Goal: Check status: Check status

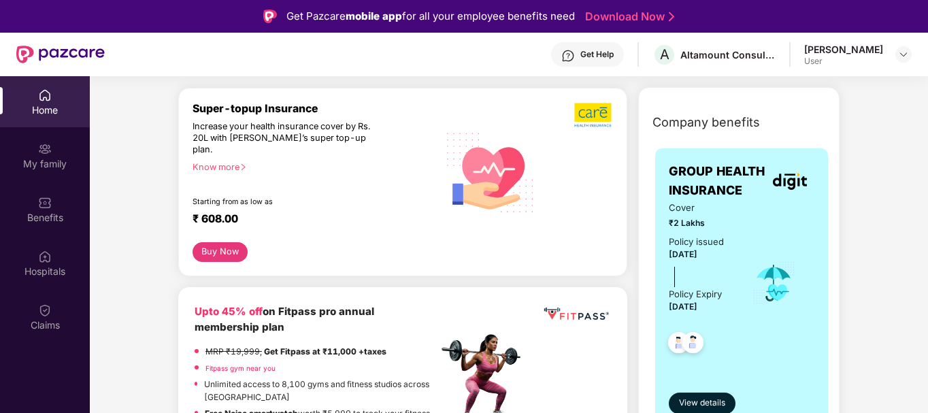
scroll to position [218, 0]
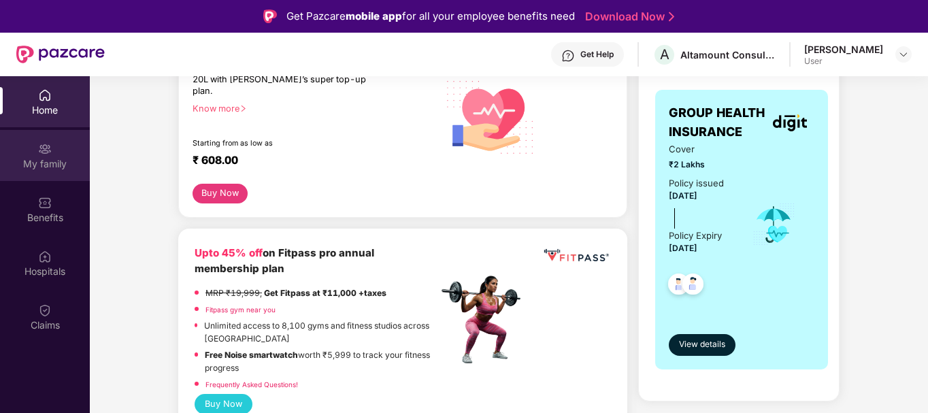
click at [27, 169] on div "My family" at bounding box center [45, 164] width 90 height 14
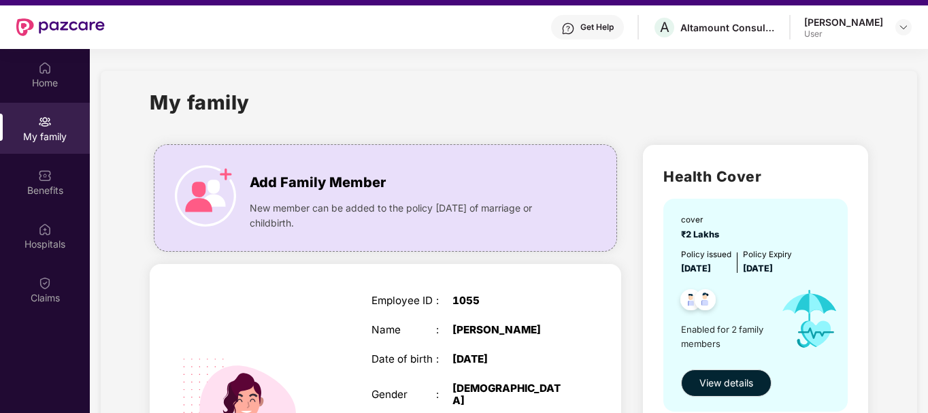
scroll to position [76, 0]
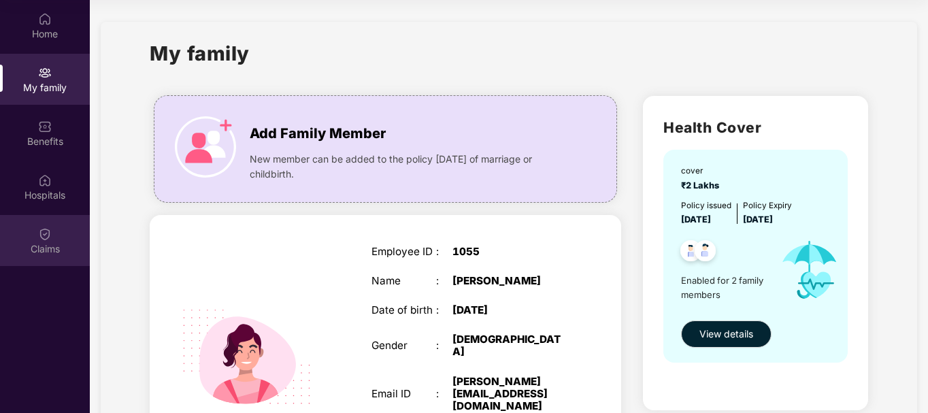
click at [54, 232] on div "Claims" at bounding box center [45, 240] width 90 height 51
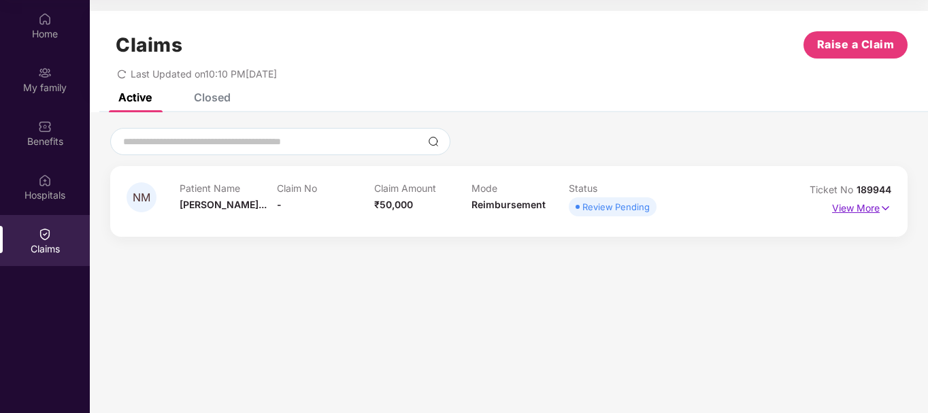
click at [868, 208] on p "View More" at bounding box center [861, 206] width 59 height 18
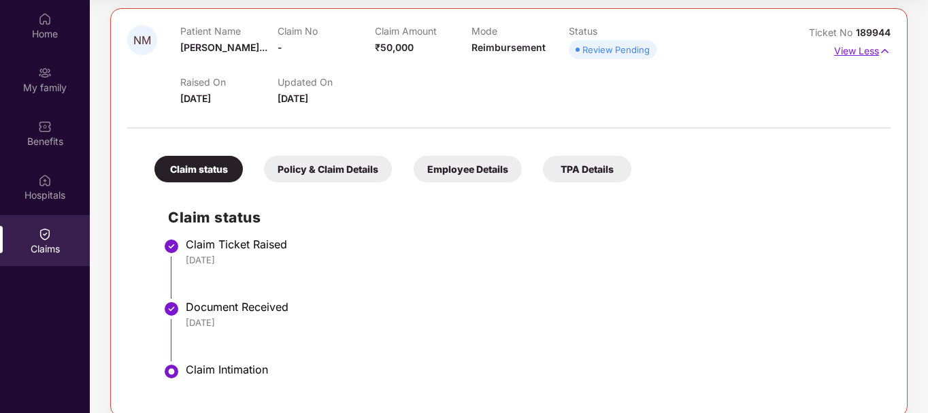
scroll to position [176, 0]
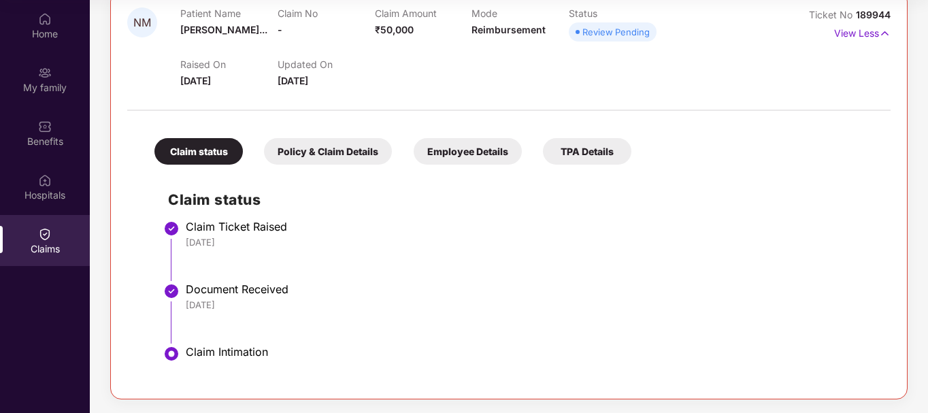
click at [340, 161] on div "Policy & Claim Details" at bounding box center [328, 151] width 128 height 27
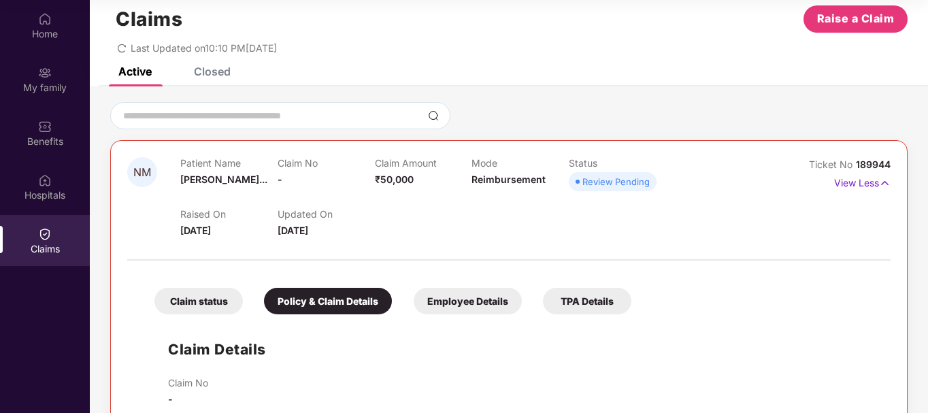
scroll to position [0, 0]
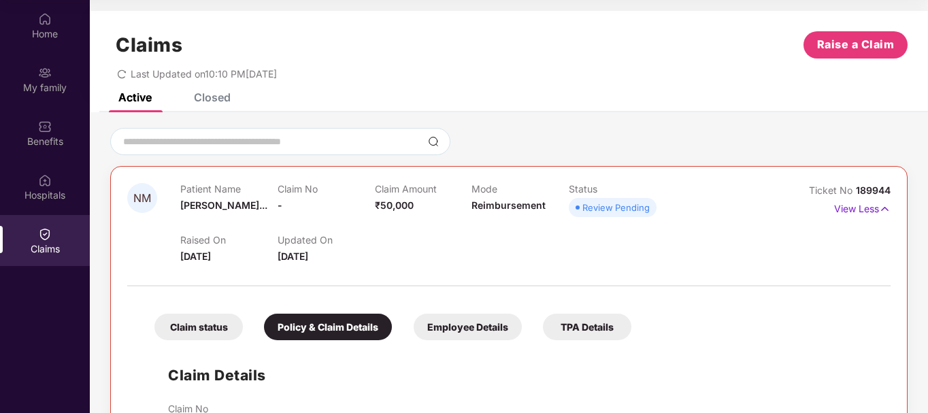
click at [467, 328] on div "Employee Details" at bounding box center [468, 327] width 108 height 27
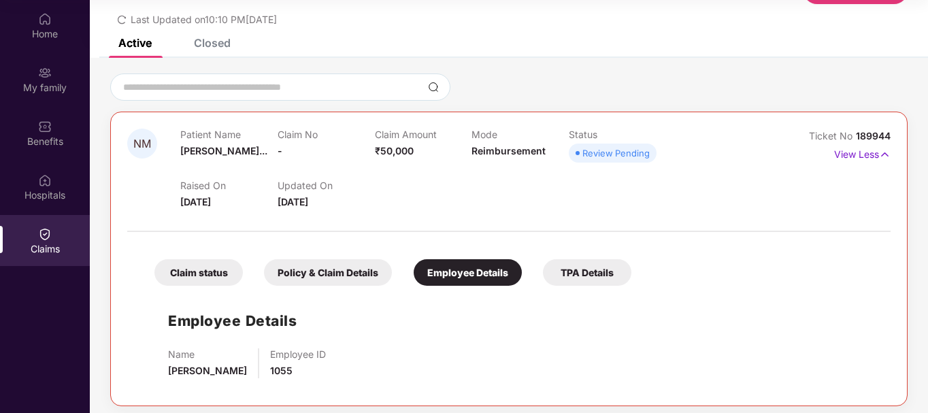
scroll to position [61, 0]
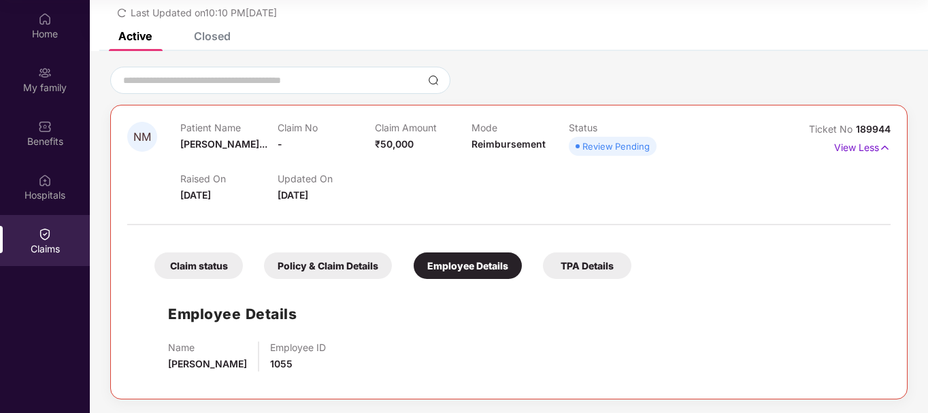
click at [593, 264] on div "TPA Details" at bounding box center [587, 265] width 88 height 27
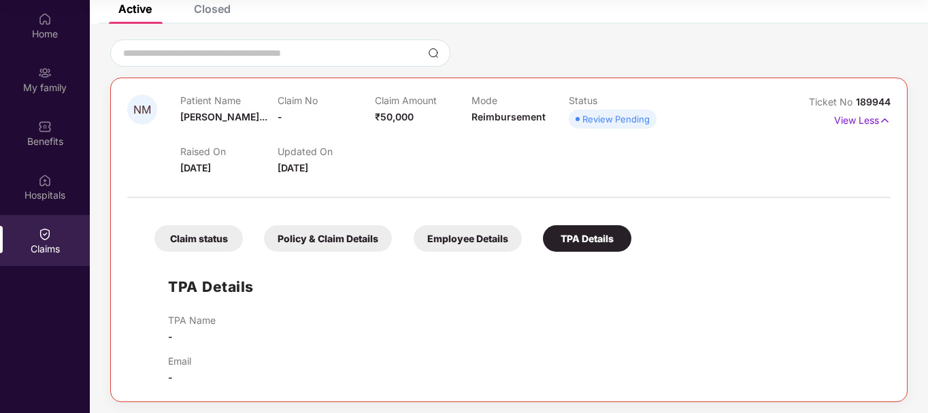
scroll to position [91, 0]
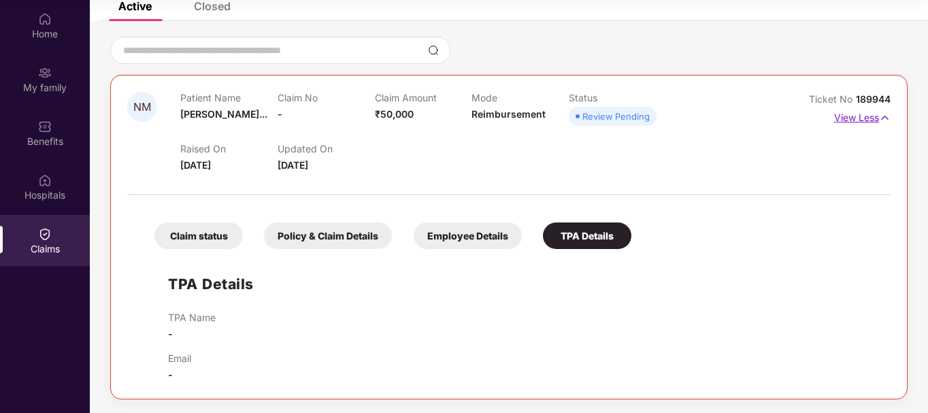
click at [844, 112] on p "View Less" at bounding box center [862, 116] width 56 height 18
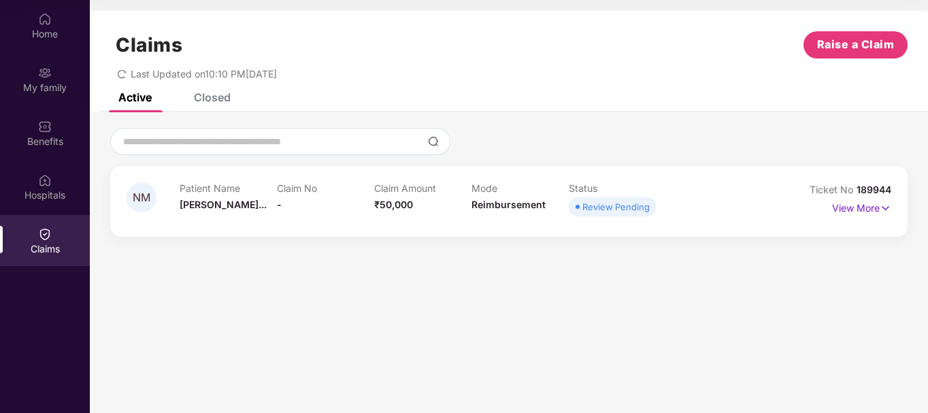
click at [201, 94] on div "Closed" at bounding box center [212, 97] width 37 height 14
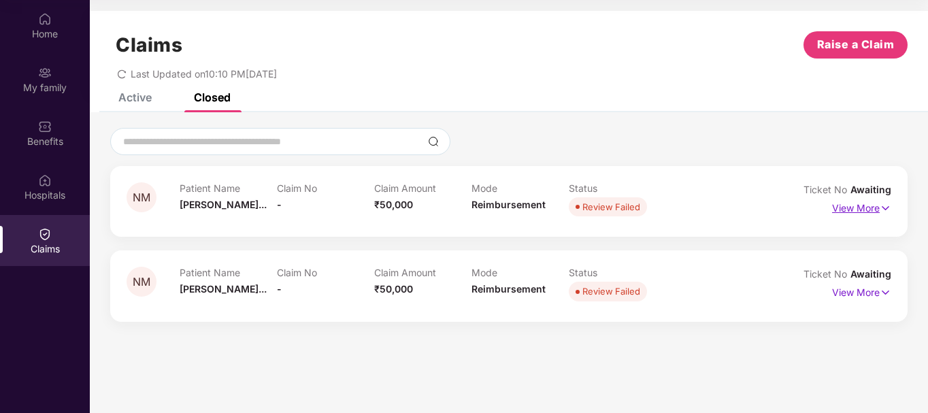
click at [880, 203] on img at bounding box center [886, 208] width 12 height 15
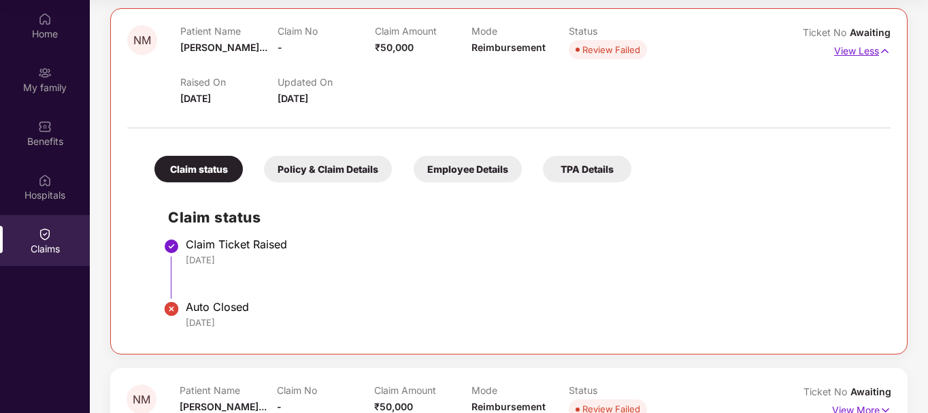
scroll to position [198, 0]
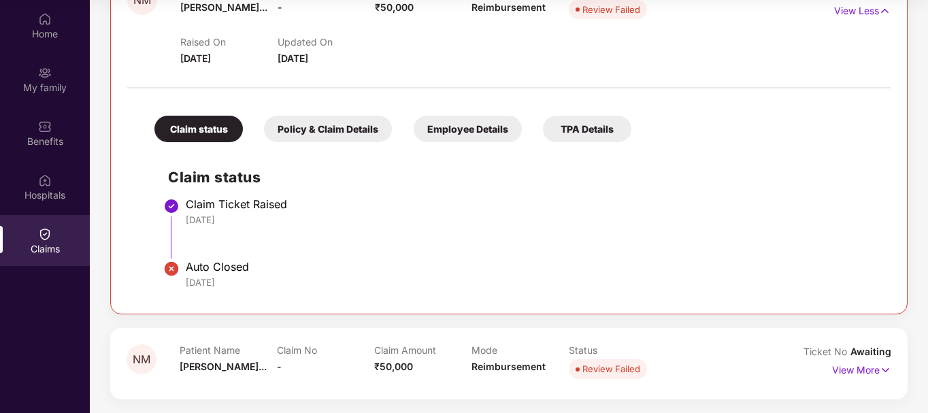
click at [580, 133] on div "TPA Details" at bounding box center [587, 129] width 88 height 27
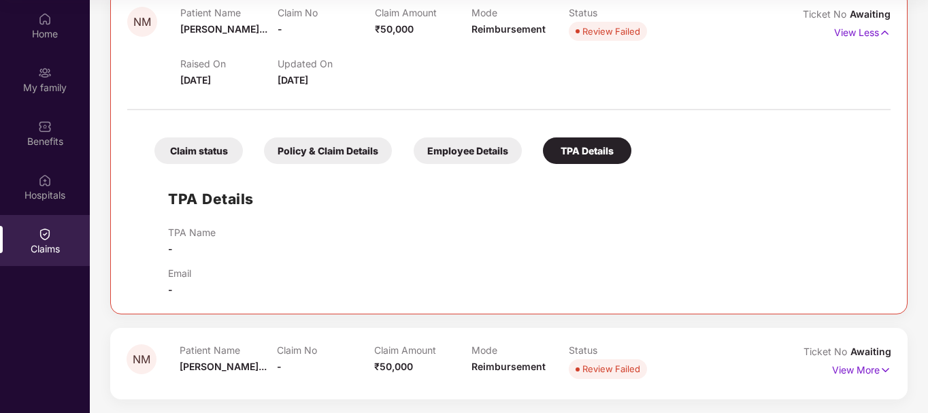
click at [439, 153] on div "Employee Details" at bounding box center [468, 150] width 108 height 27
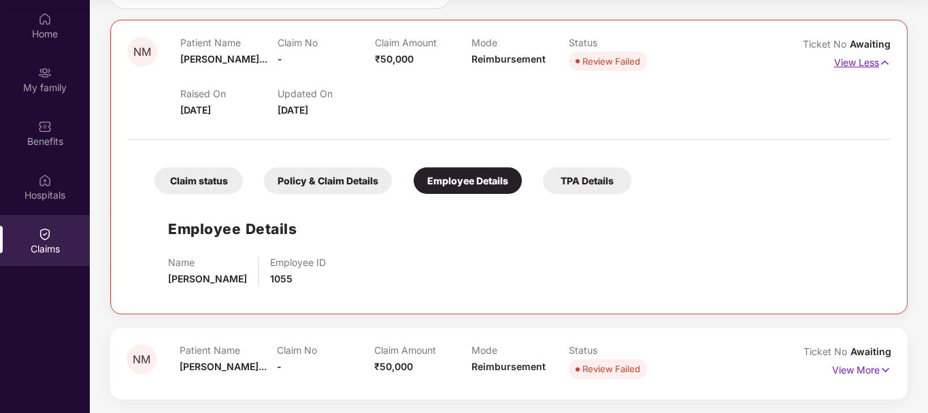
click at [876, 62] on p "View Less" at bounding box center [862, 61] width 56 height 18
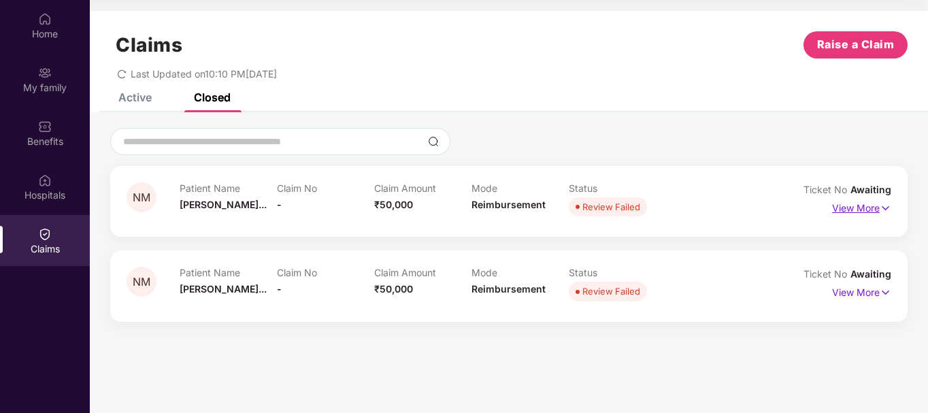
scroll to position [0, 0]
click at [867, 290] on p "View More" at bounding box center [861, 291] width 59 height 18
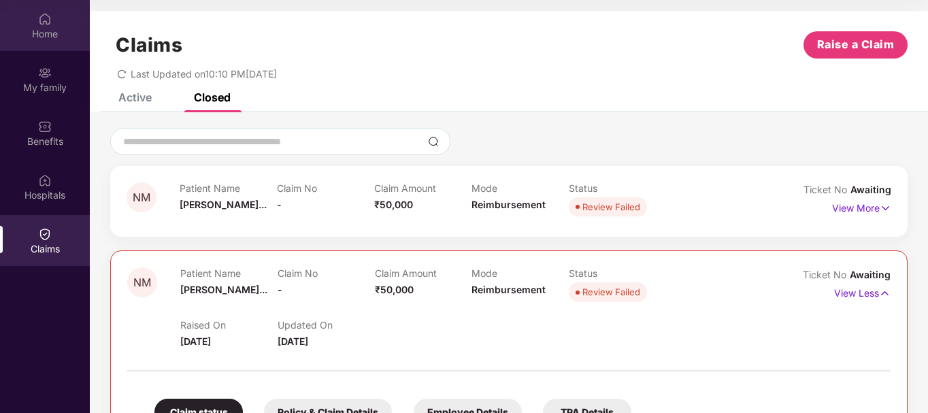
click at [71, 36] on div "Home" at bounding box center [45, 34] width 90 height 14
